Goal: Communication & Community: Participate in discussion

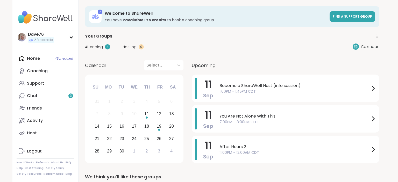
click at [39, 83] on div "Support" at bounding box center [35, 84] width 17 height 6
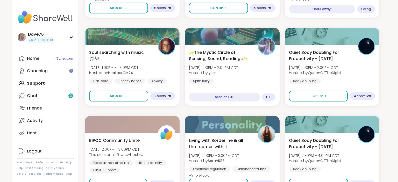
scroll to position [520, 0]
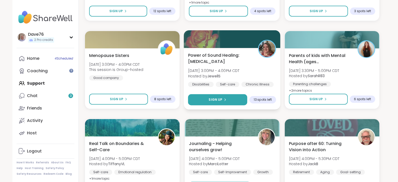
click at [216, 100] on span "Sign Up" at bounding box center [216, 100] width 14 height 5
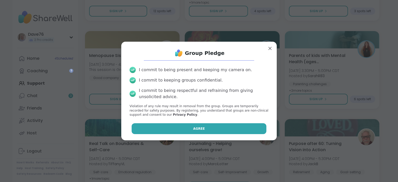
click at [222, 127] on button "Agree" at bounding box center [199, 128] width 135 height 11
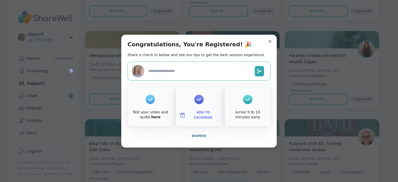
type textarea "*"
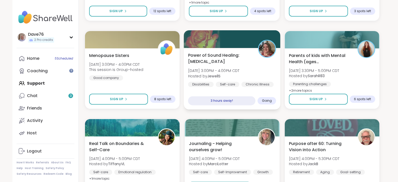
click at [231, 62] on span "Power of Sound Healing: [MEDICAL_DATA]" at bounding box center [220, 58] width 64 height 13
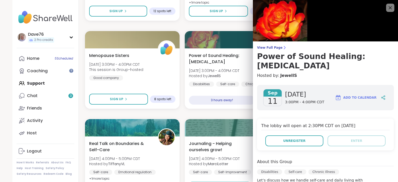
scroll to position [0, 0]
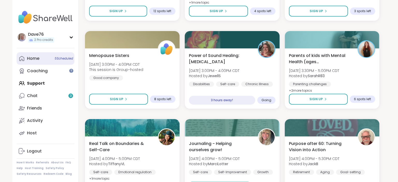
click at [28, 58] on div "Home 5 Scheduled" at bounding box center [33, 59] width 12 height 6
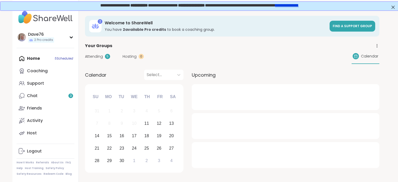
click at [28, 58] on div "Home 5 Scheduled Coaching Support Chat 3 Friends Activity Host" at bounding box center [46, 95] width 58 height 87
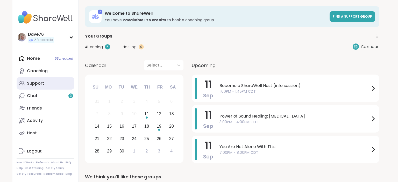
click at [60, 85] on link "Support" at bounding box center [46, 83] width 58 height 12
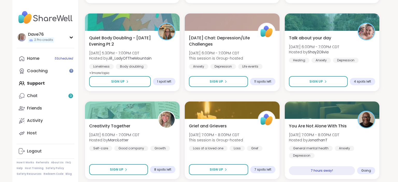
scroll to position [866, 0]
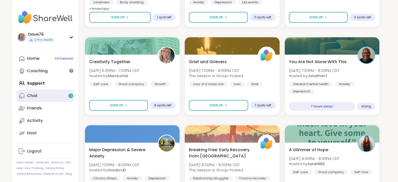
click at [46, 98] on link "Chat 3" at bounding box center [46, 96] width 58 height 12
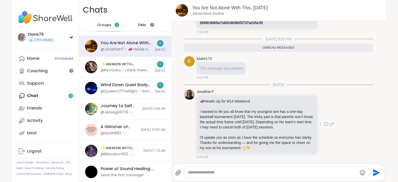
click at [330, 123] on icon at bounding box center [332, 124] width 5 height 6
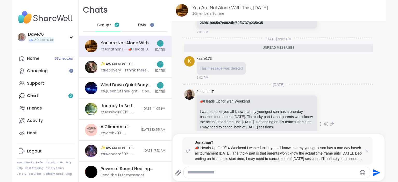
click at [328, 122] on icon at bounding box center [326, 124] width 5 height 5
click at [287, 116] on div "Select Reaction: Heart" at bounding box center [285, 116] width 5 height 5
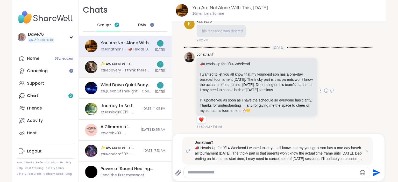
click at [139, 73] on div "✨ᴀᴡᴀᴋᴇɴ ᴡɪᴛʜ ʙᴇᴀᴜᴛɪғᴜʟ sᴏᴜʟs✨HBD OZAIS, [DATE] @Recovery - I think there used t…" at bounding box center [125, 67] width 93 height 21
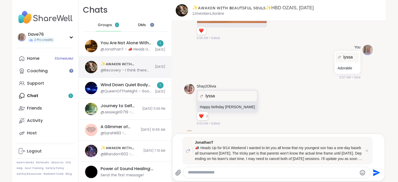
scroll to position [2400, 0]
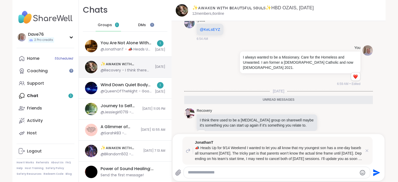
click at [139, 73] on div "✨ᴀᴡᴀᴋᴇɴ ᴡɪᴛʜ ʙᴇᴀᴜᴛɪғᴜʟ sᴏᴜʟs✨HBD OZAIS, [DATE] @Recovery - I think there used t…" at bounding box center [125, 67] width 93 height 21
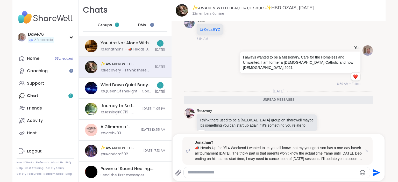
click at [136, 52] on div "You Are Not Alone With This, [DATE] @JonathanT - 📣 Heads Up for 9/14 Weekend I …" at bounding box center [125, 46] width 93 height 21
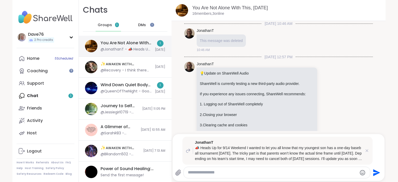
scroll to position [320, 0]
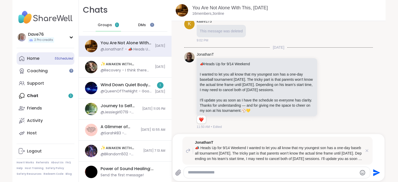
click at [41, 60] on link "Home 5 Scheduled" at bounding box center [46, 58] width 58 height 12
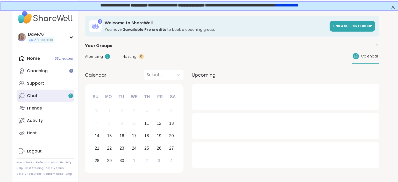
click at [44, 91] on link "Chat 1" at bounding box center [46, 96] width 58 height 12
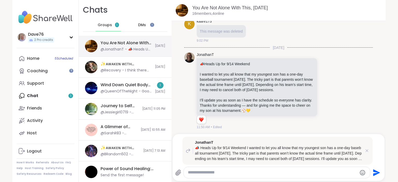
click at [112, 52] on div "You Are Not Alone With This, [DATE] @JonathanT - 📣 Heads Up for 9/14 Weekend I …" at bounding box center [125, 46] width 93 height 21
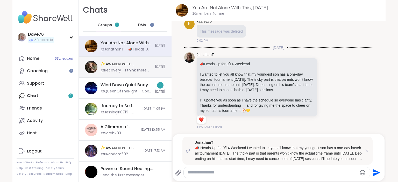
click at [123, 72] on div "@Recovery - I think there used to be a [MEDICAL_DATA] group on sharewell maybe …" at bounding box center [126, 70] width 51 height 5
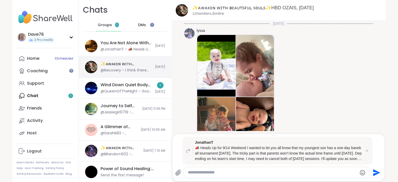
scroll to position [2382, 0]
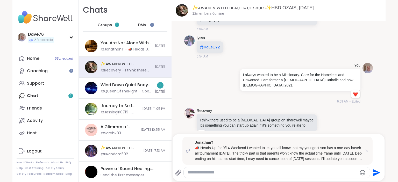
click at [367, 150] on icon at bounding box center [367, 150] width 5 height 5
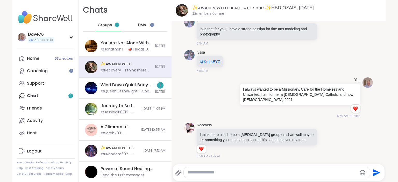
scroll to position [2352, 0]
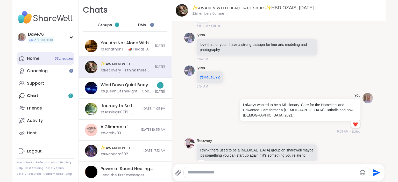
click at [37, 62] on link "Home 5 Scheduled" at bounding box center [46, 58] width 58 height 12
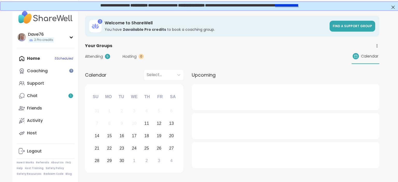
click at [38, 61] on div "Home 5 Scheduled Coaching Support Chat 1 Friends Activity Host" at bounding box center [46, 95] width 58 height 87
